Goal: Task Accomplishment & Management: Manage account settings

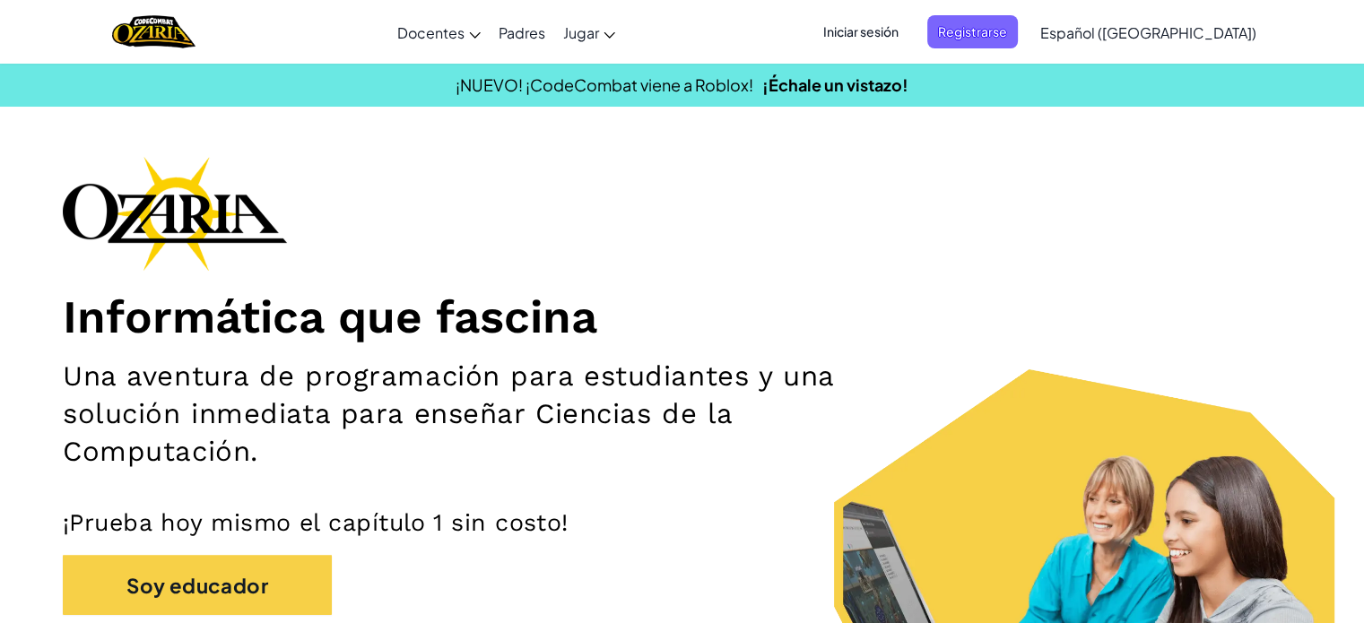
click at [873, 26] on font "Iniciar sesión" at bounding box center [860, 31] width 75 height 16
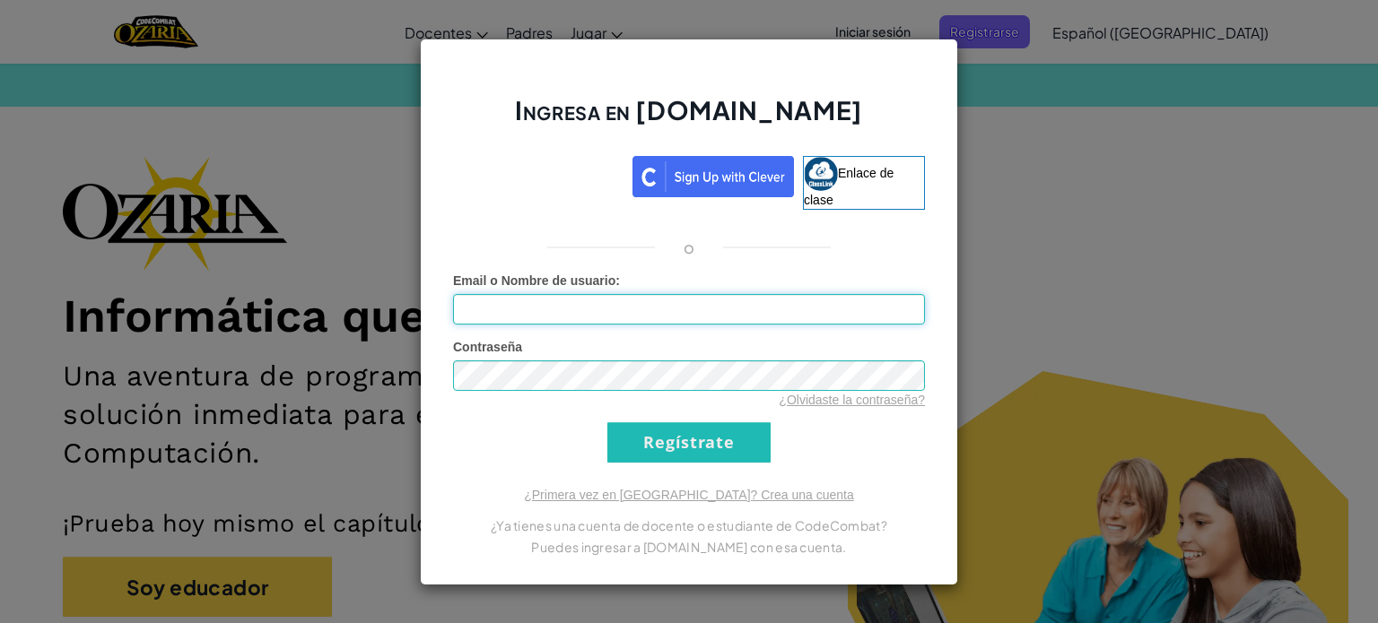
click at [732, 322] on input "Email o Nombre de usuario :" at bounding box center [689, 309] width 472 height 30
click at [865, 401] on font "¿Olvidaste la contraseña?" at bounding box center [852, 400] width 146 height 14
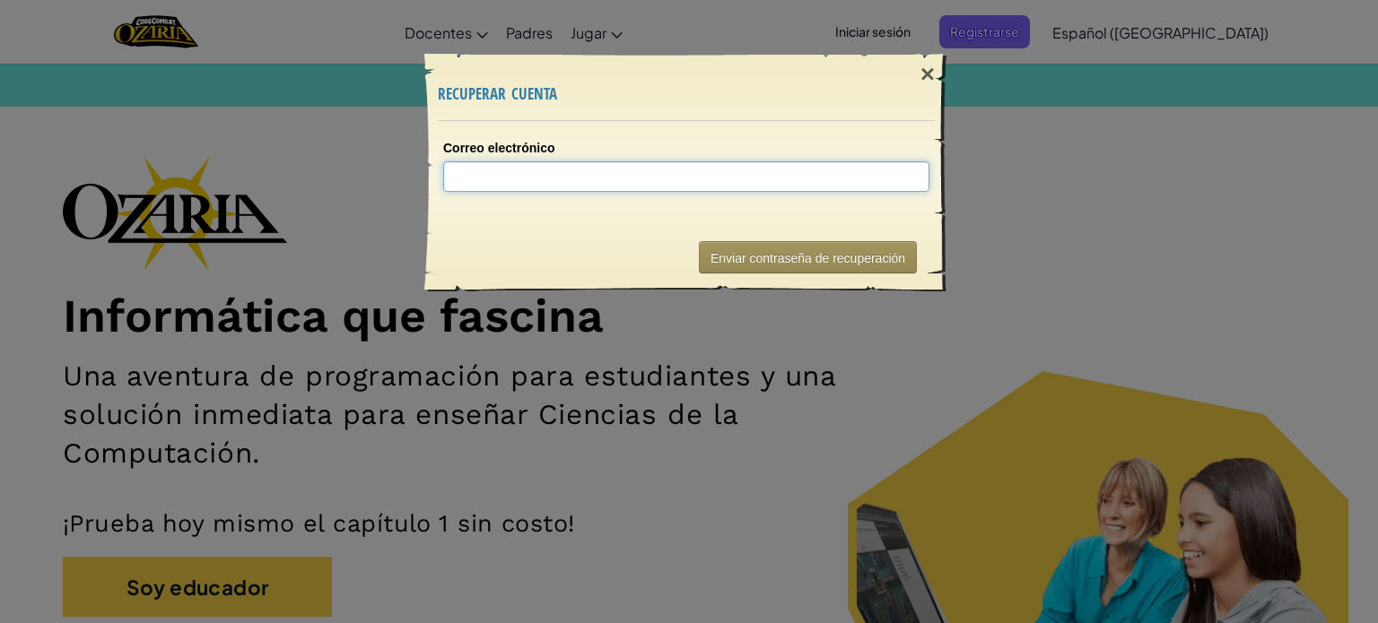
click at [736, 170] on input "Correo electrónico" at bounding box center [686, 176] width 486 height 30
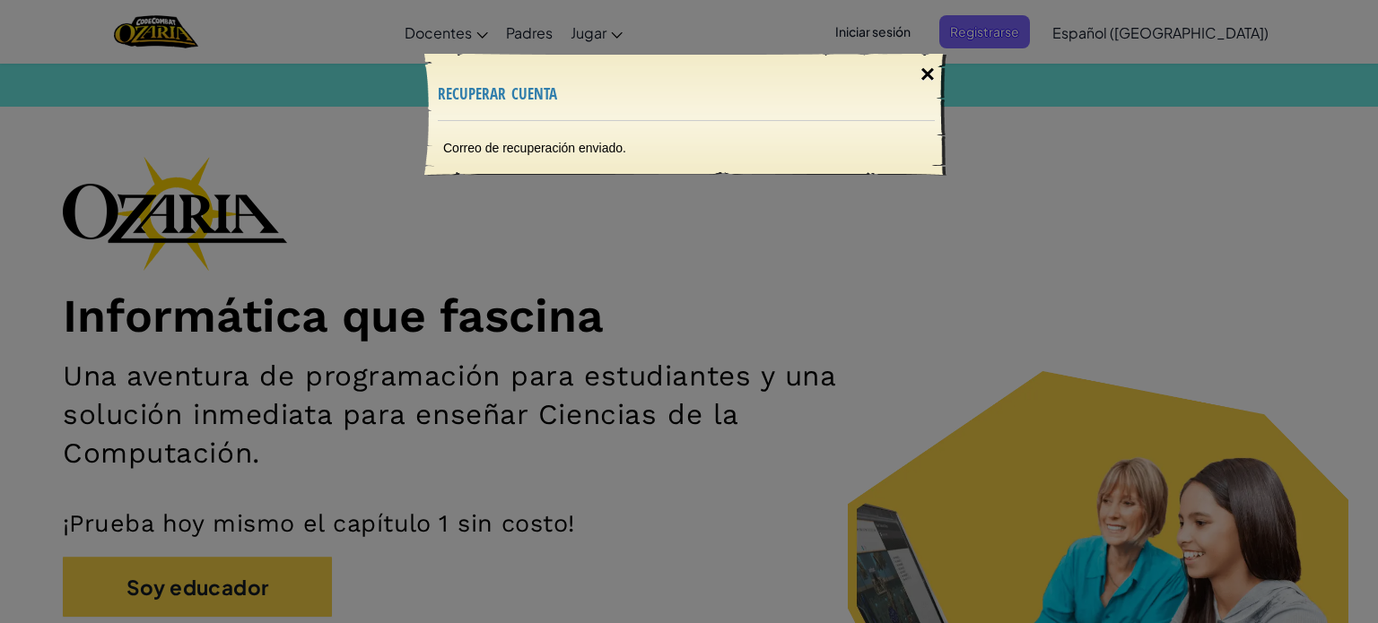
click at [933, 67] on font "×" at bounding box center [927, 74] width 14 height 28
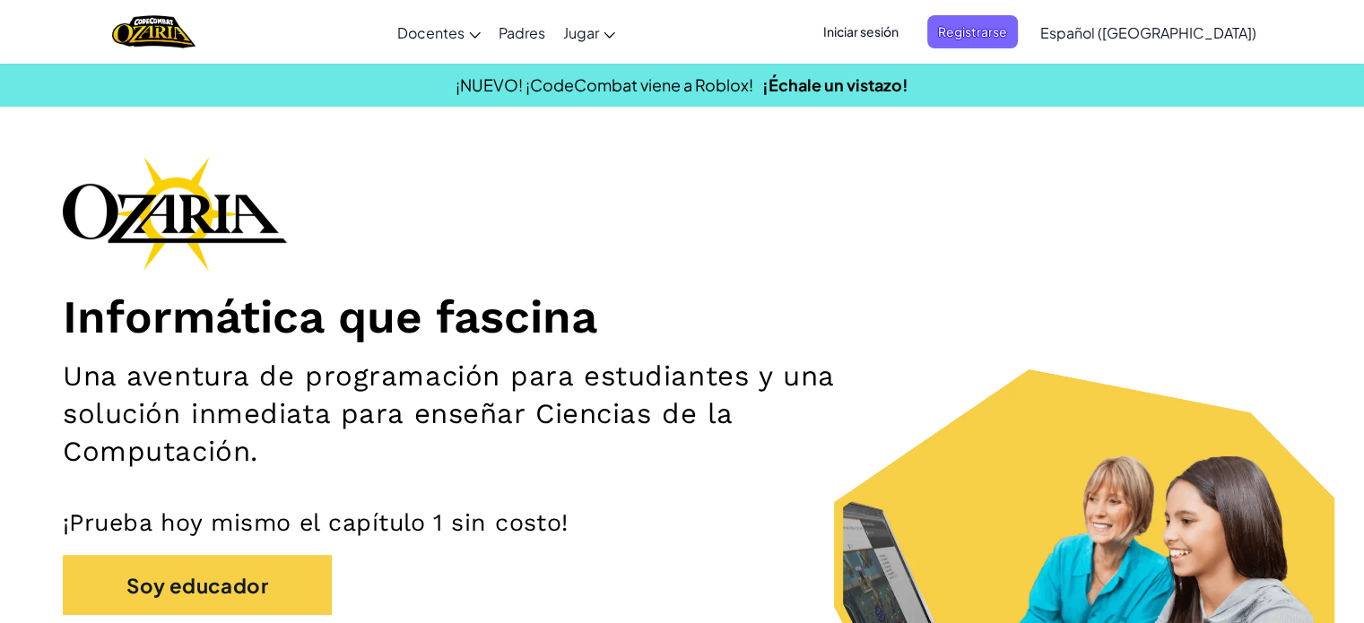
click at [899, 38] on font "Iniciar sesión" at bounding box center [860, 31] width 75 height 16
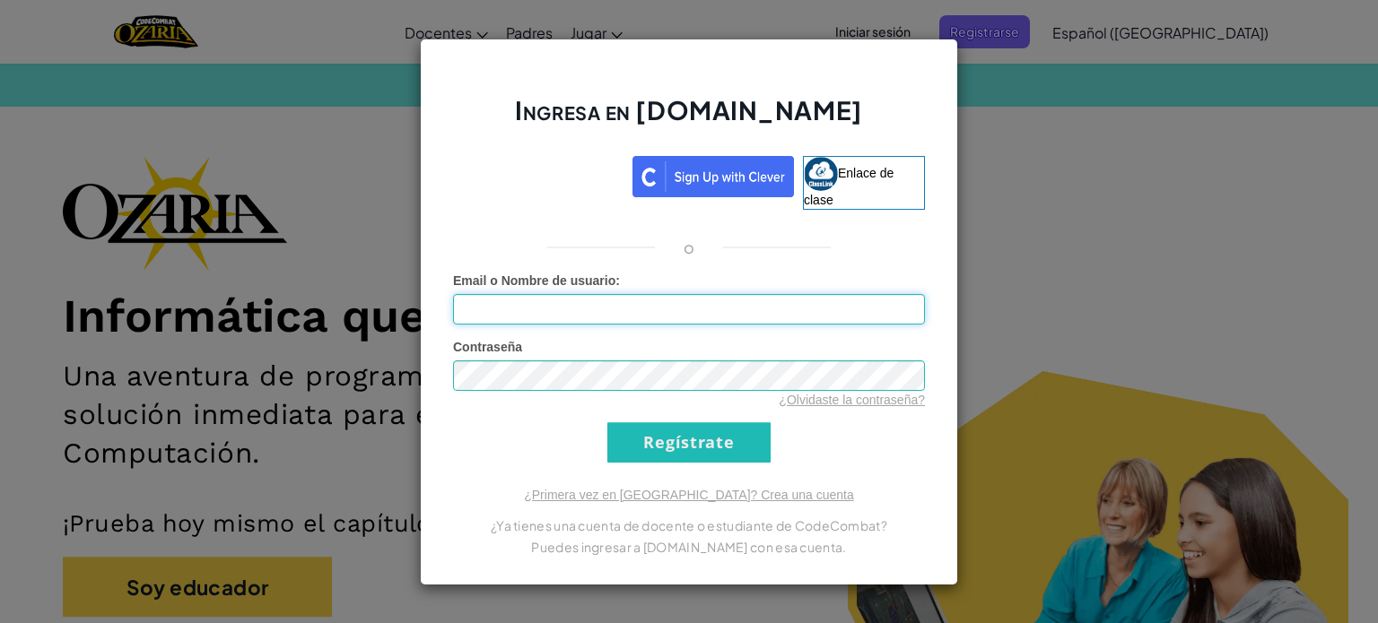
click at [696, 314] on input "Email o Nombre de usuario :" at bounding box center [689, 309] width 472 height 30
type input "[EMAIL_ADDRESS][DOMAIN_NAME]"
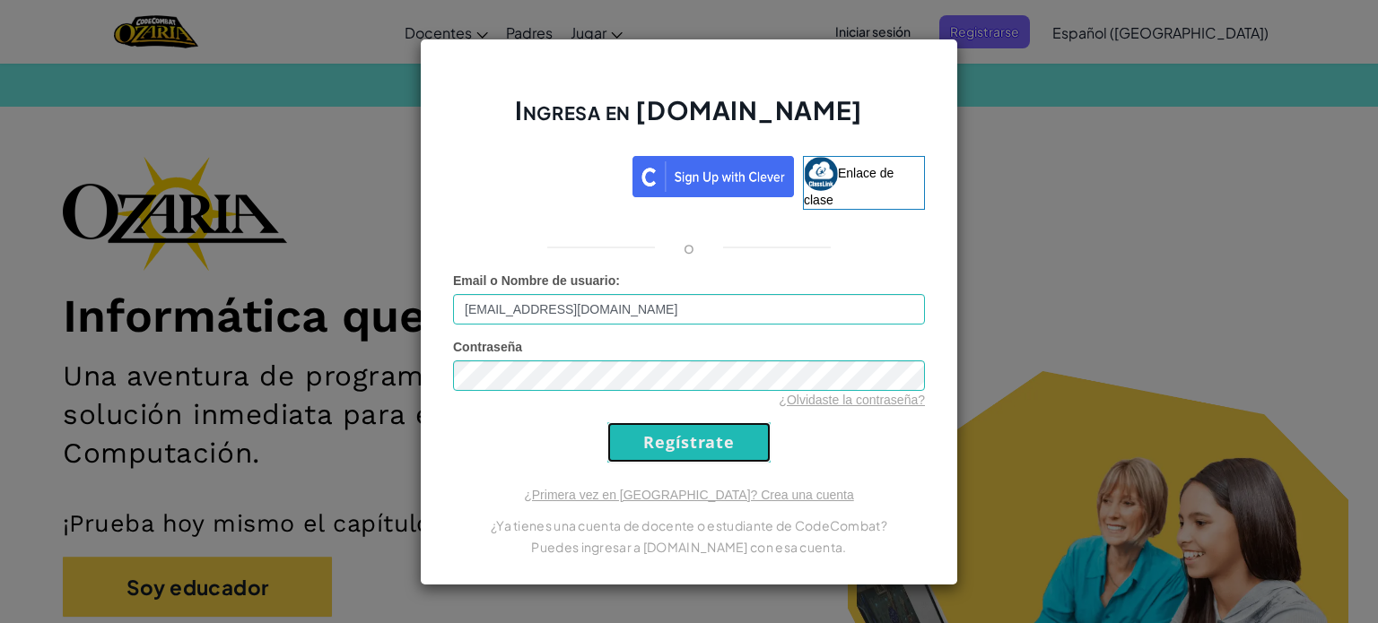
click at [765, 433] on input "Regístrate" at bounding box center [688, 442] width 163 height 40
